Goal: Find specific page/section: Find specific page/section

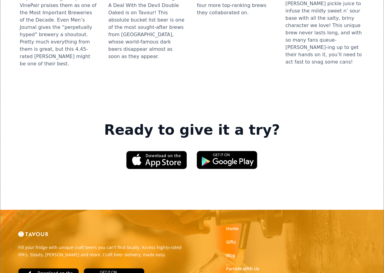
scroll to position [850, 0]
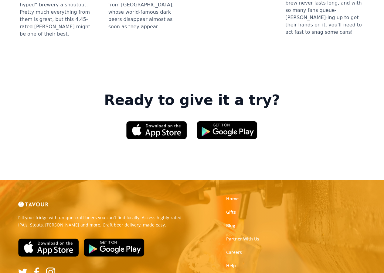
click at [245, 235] on link "Partner With Us" at bounding box center [242, 238] width 33 height 6
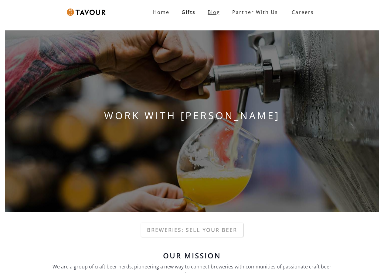
click at [216, 16] on link "Blog" at bounding box center [214, 12] width 25 height 12
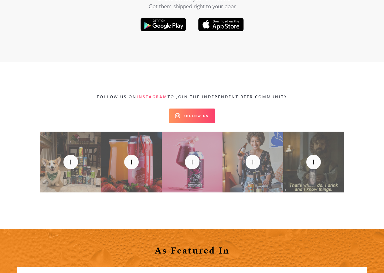
scroll to position [6464, 0]
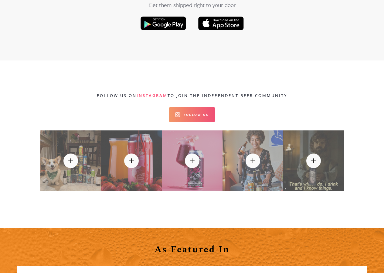
click at [196, 107] on link "Follow Us" at bounding box center [192, 114] width 46 height 15
